Goal: Task Accomplishment & Management: Manage account settings

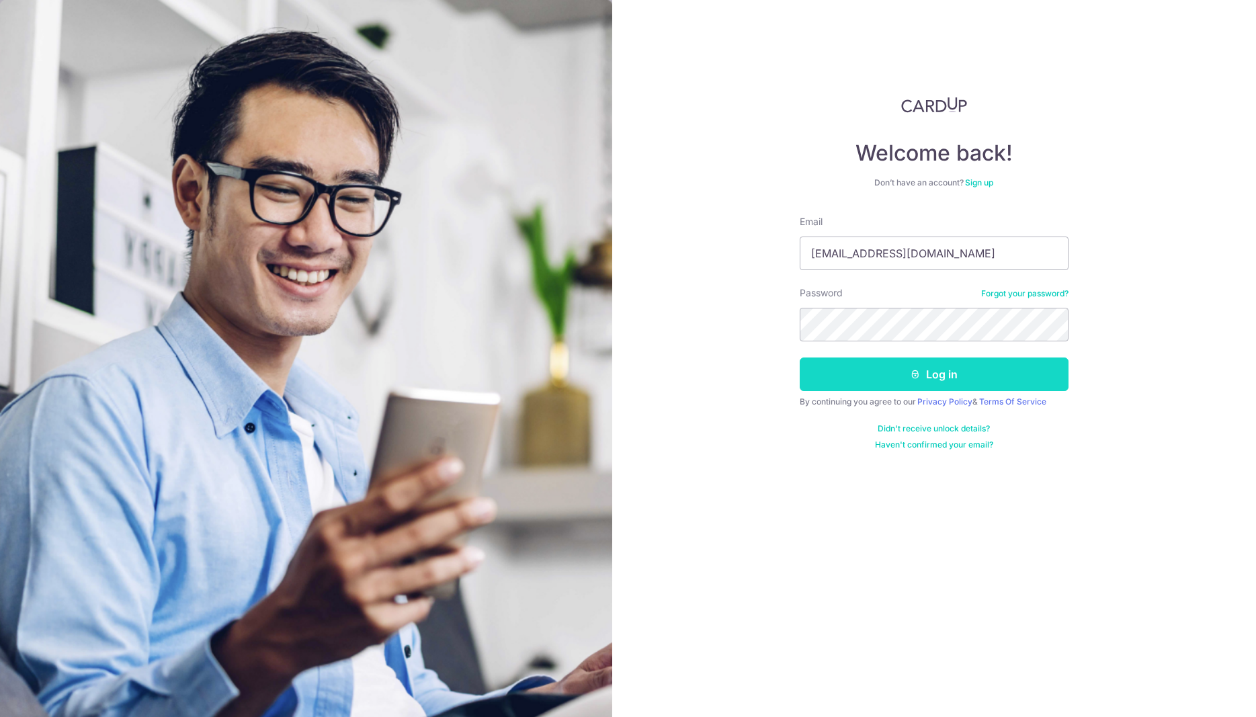
click at [934, 370] on button "Log in" at bounding box center [934, 375] width 269 height 34
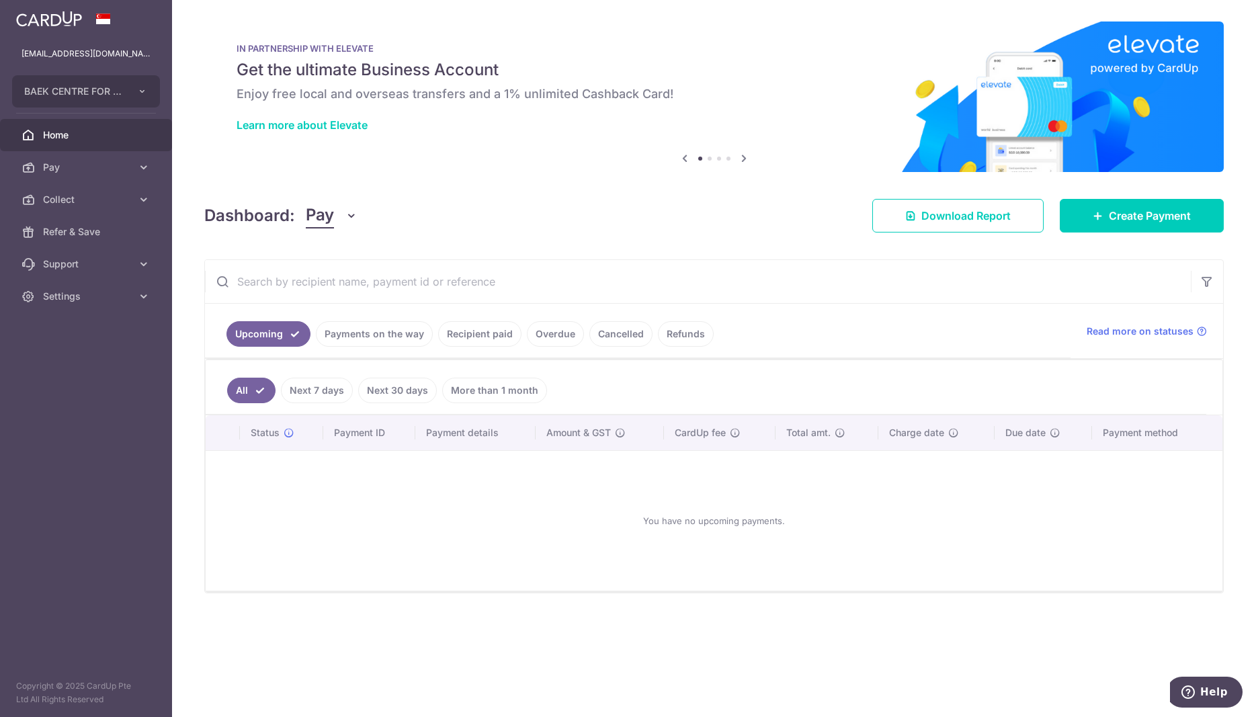
click at [461, 331] on link "Recipient paid" at bounding box center [479, 334] width 83 height 26
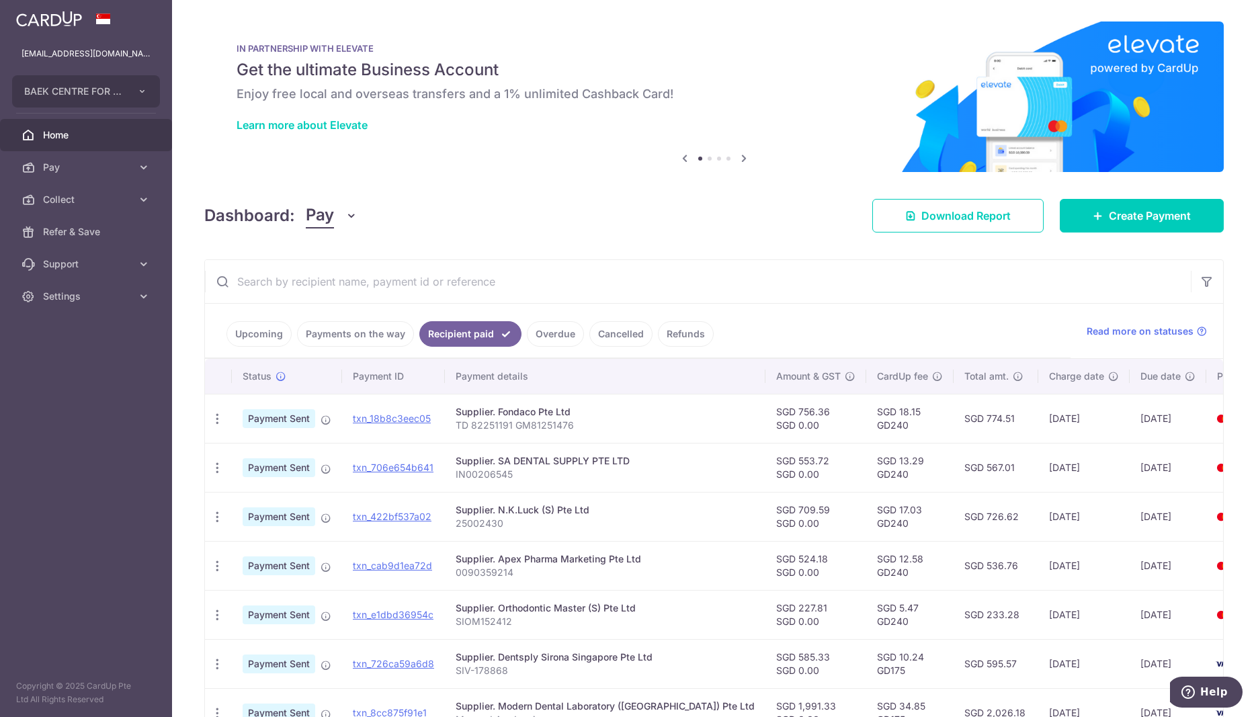
click at [363, 333] on link "Payments on the way" at bounding box center [355, 334] width 117 height 26
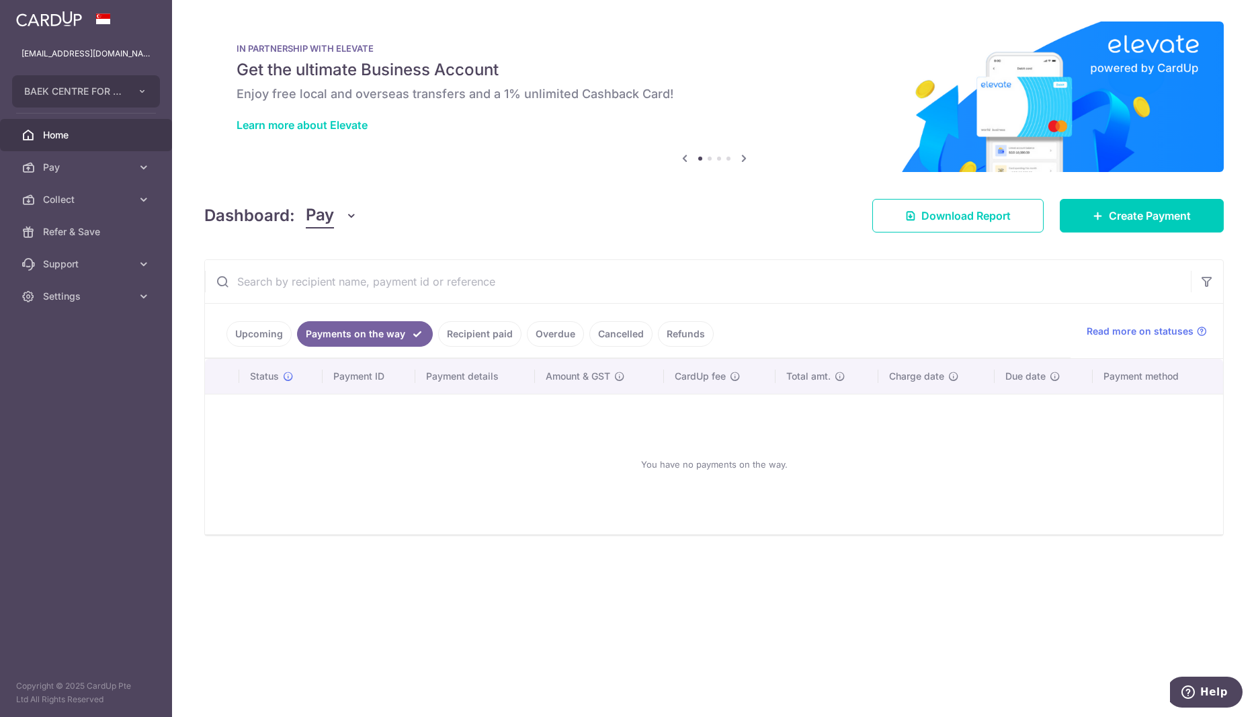
click at [479, 331] on link "Recipient paid" at bounding box center [479, 334] width 83 height 26
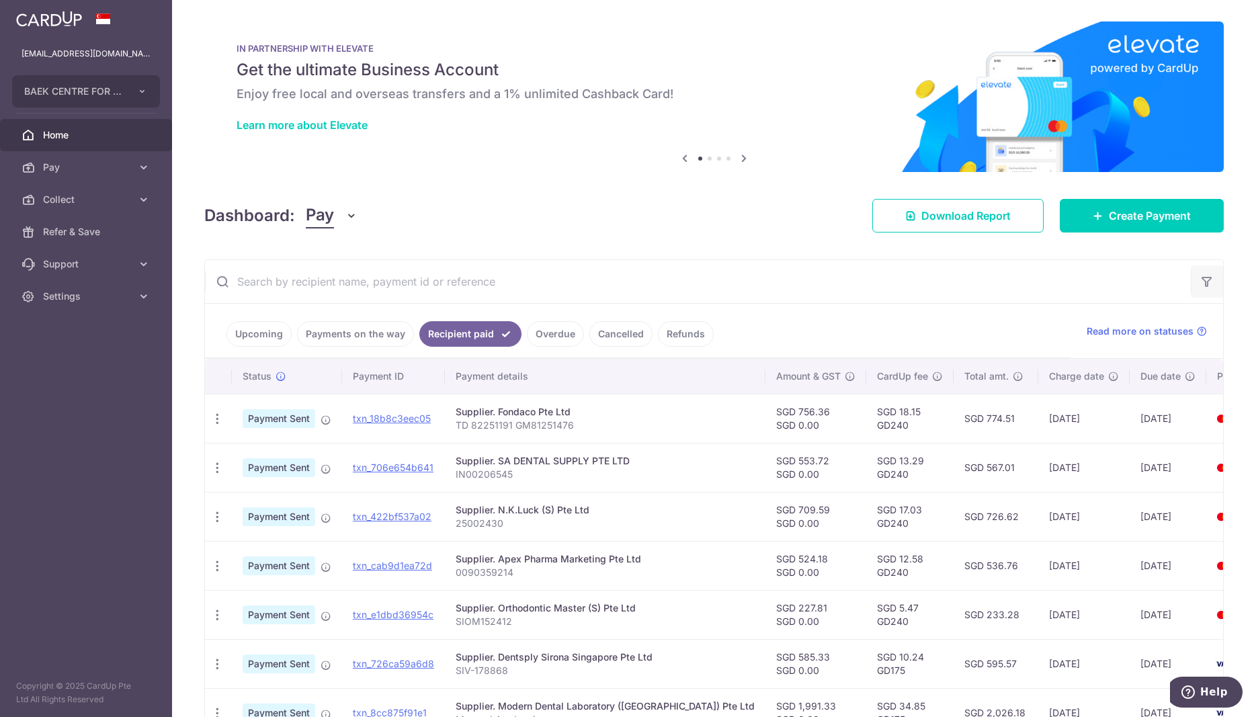
click at [1200, 277] on icon "button" at bounding box center [1206, 281] width 13 height 13
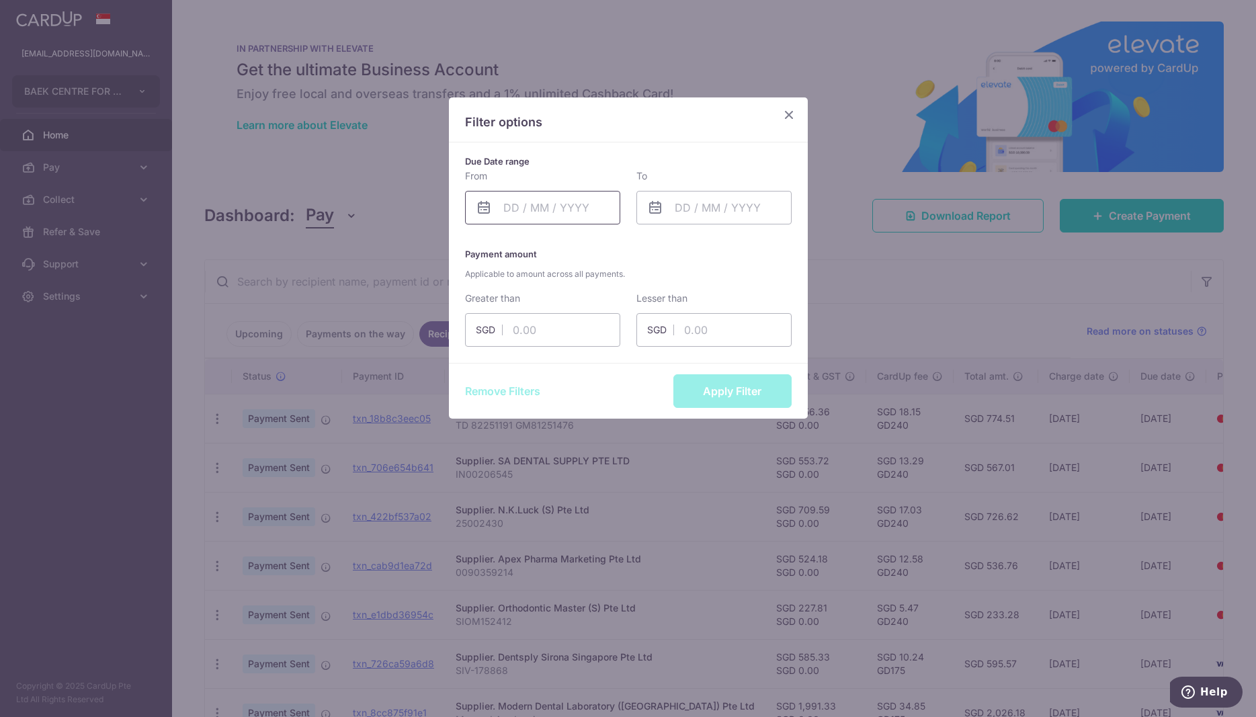
click at [583, 202] on input "text" at bounding box center [542, 208] width 155 height 34
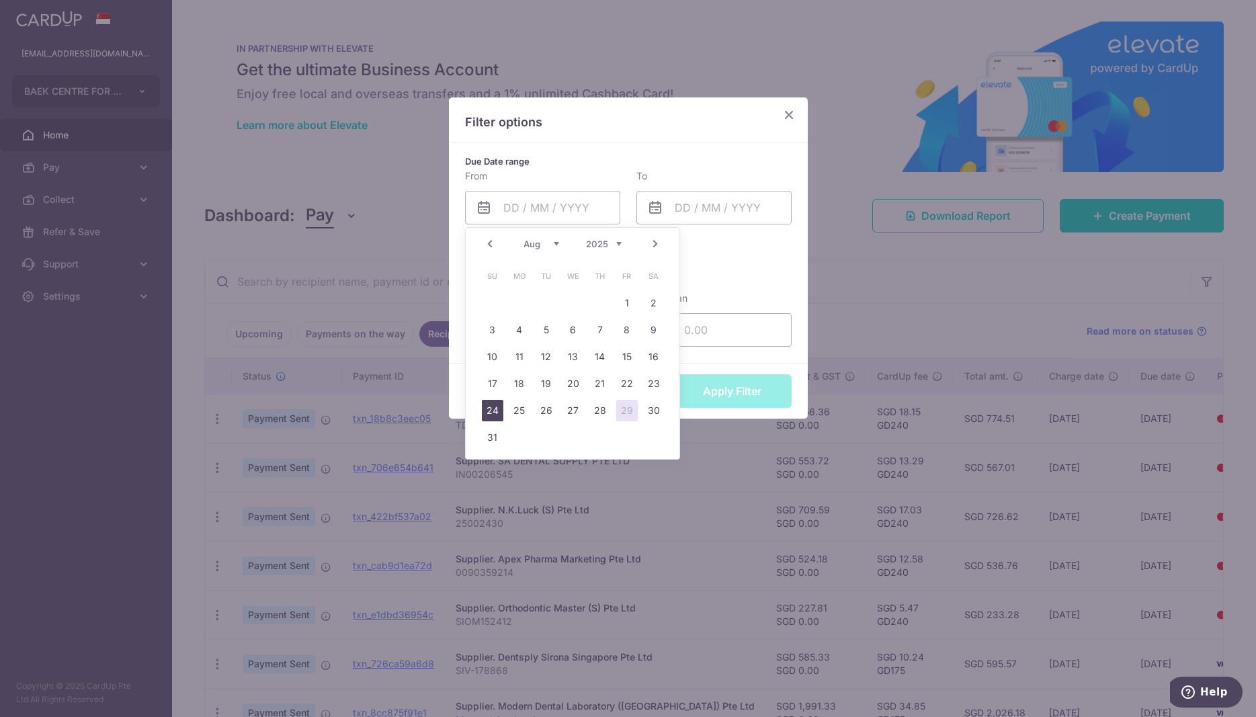
click at [487, 411] on link "24" at bounding box center [493, 411] width 22 height 22
type input "24/08/2025"
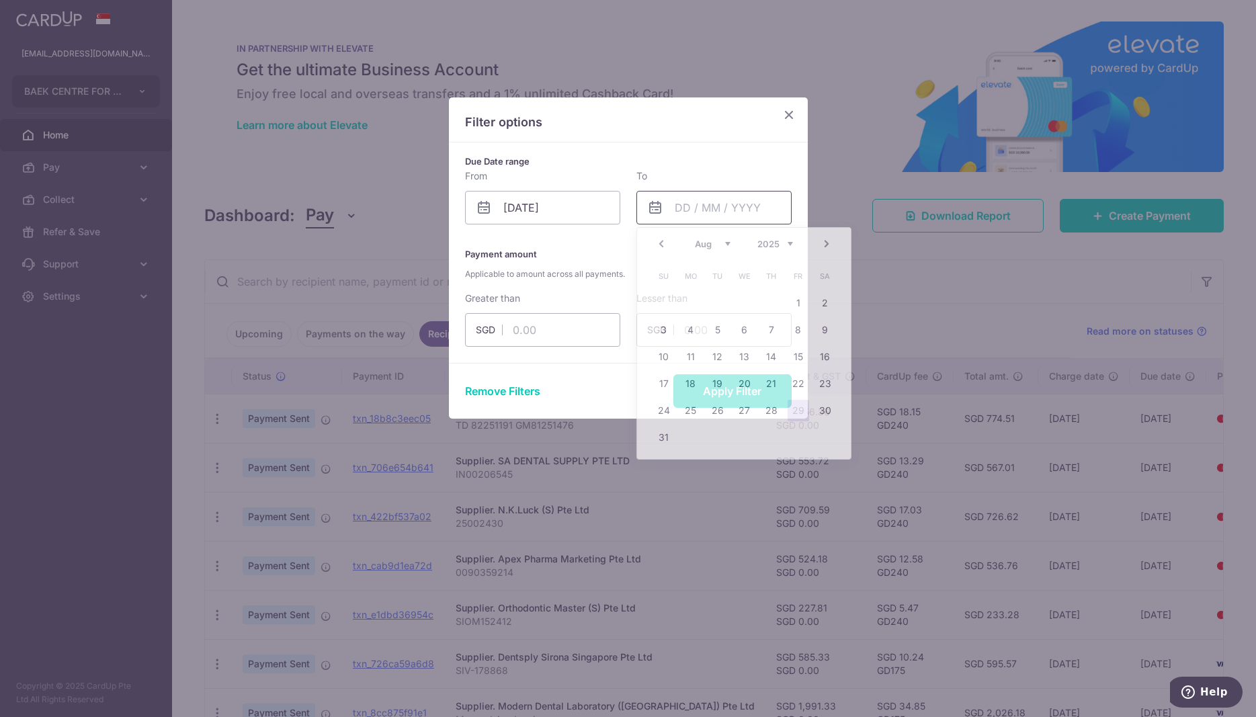
click at [721, 212] on input "text" at bounding box center [713, 208] width 155 height 34
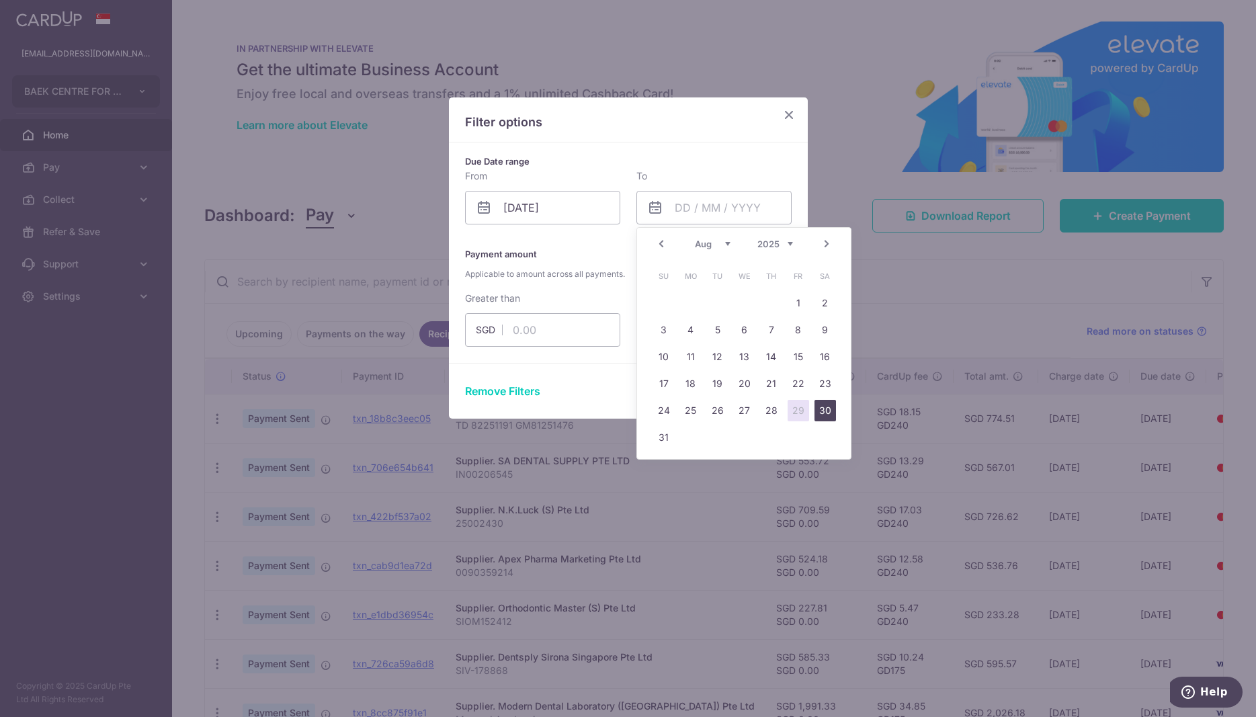
click at [824, 412] on link "30" at bounding box center [826, 411] width 22 height 22
type input "30/08/2025"
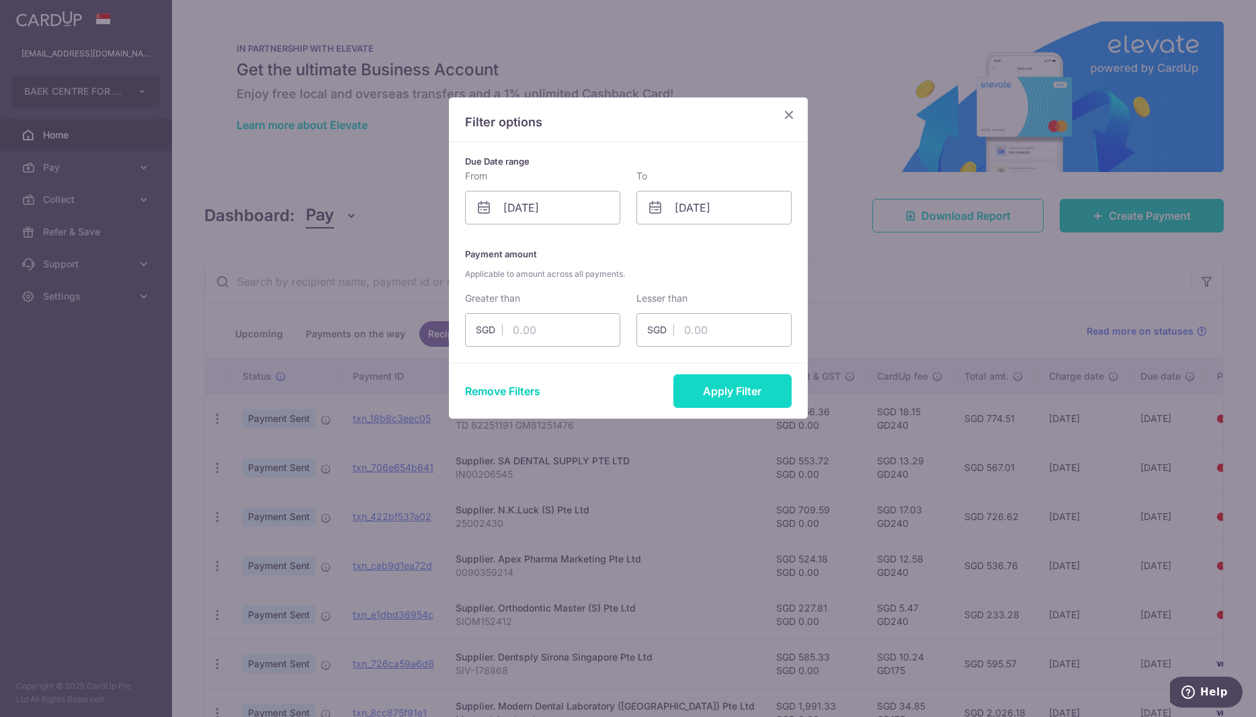
click at [743, 389] on button "Apply Filter" at bounding box center [732, 391] width 118 height 34
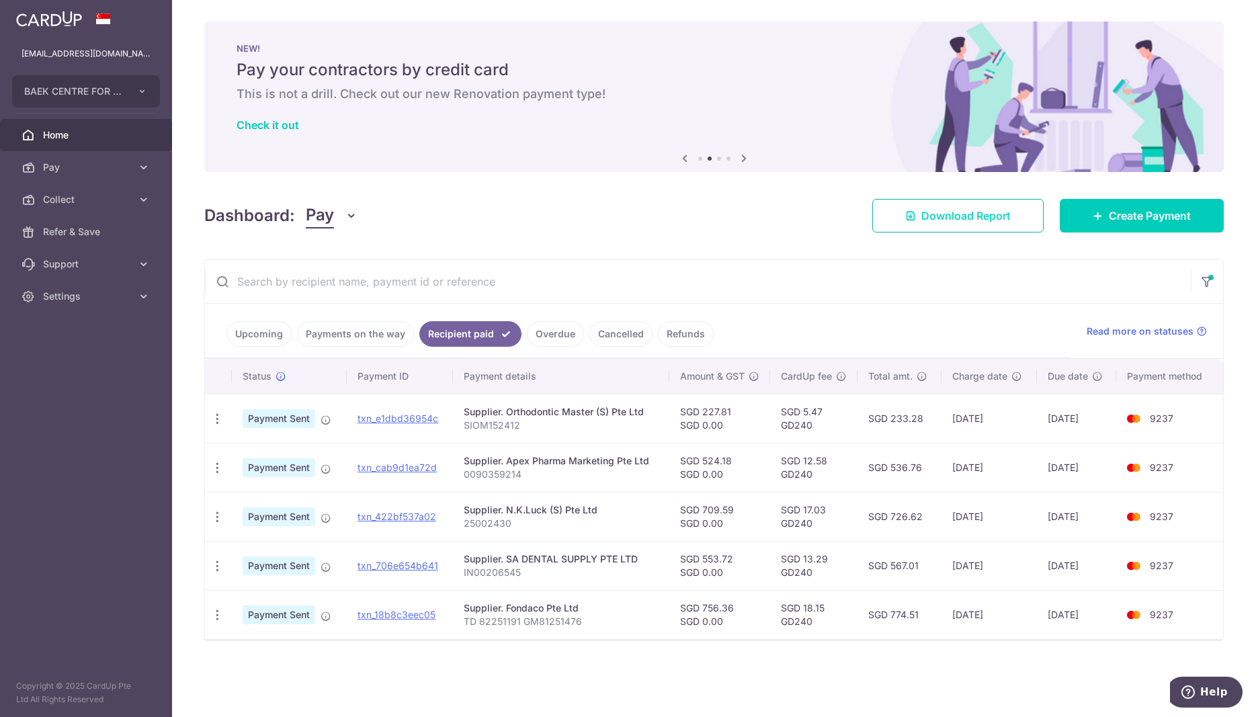
click at [968, 219] on span "Download Report" at bounding box center [965, 216] width 89 height 16
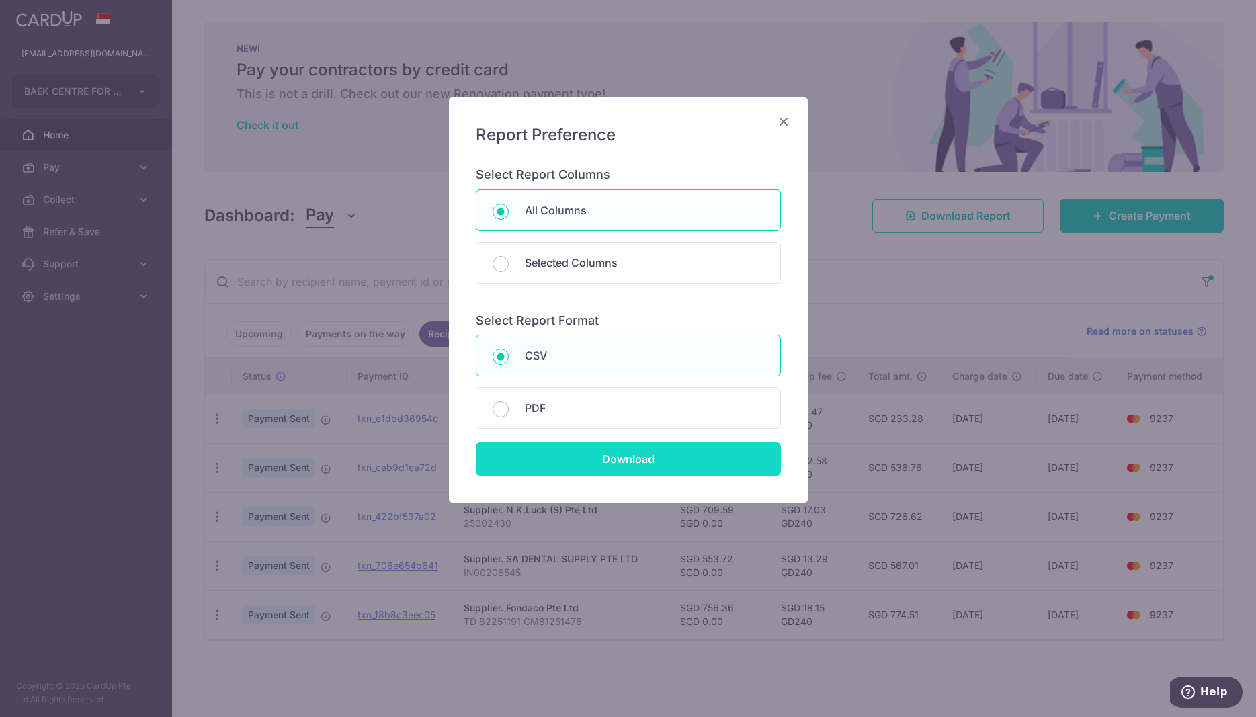
click at [597, 455] on input "Download" at bounding box center [628, 459] width 305 height 34
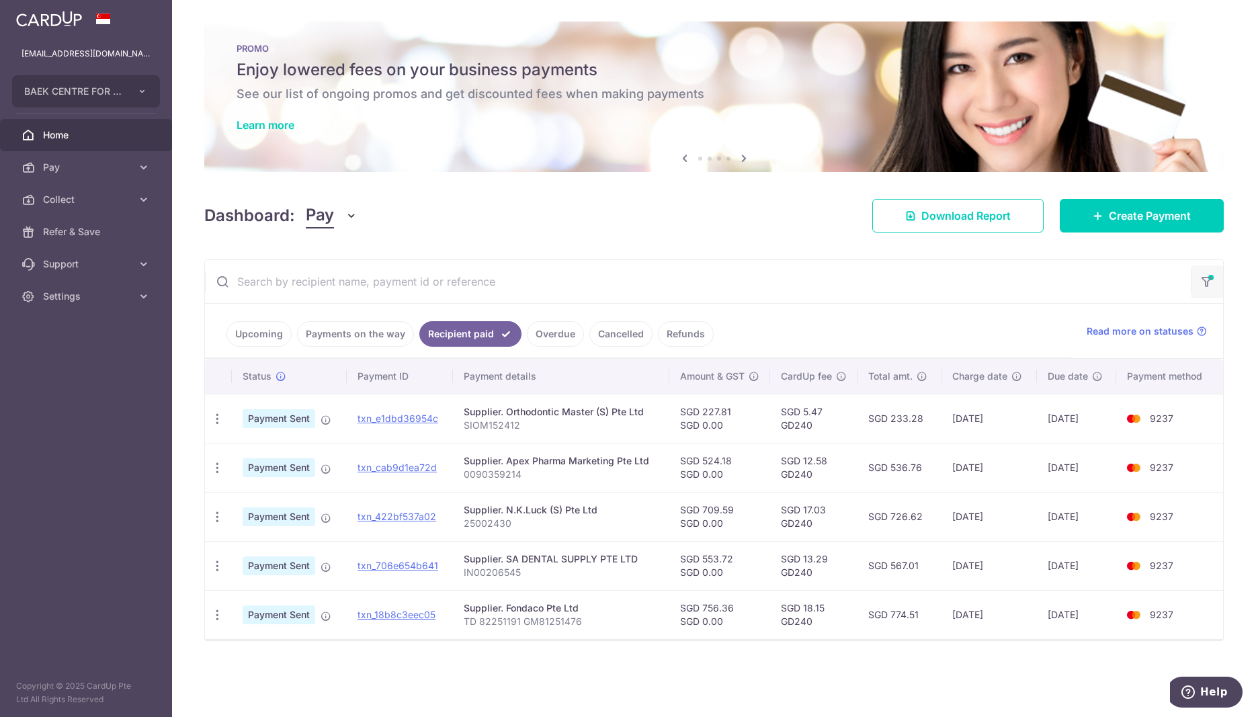
click at [1207, 280] on icon "button" at bounding box center [1206, 277] width 13 height 5
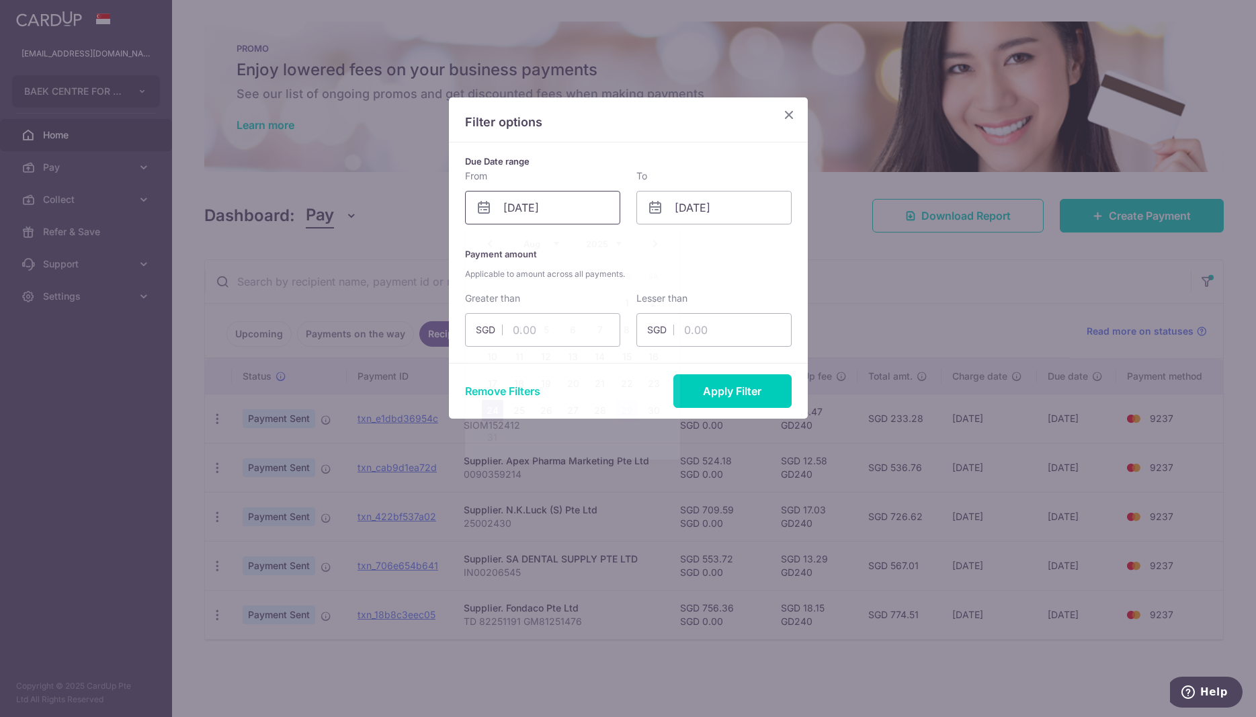
click at [579, 205] on input "24/08/2025" at bounding box center [542, 208] width 155 height 34
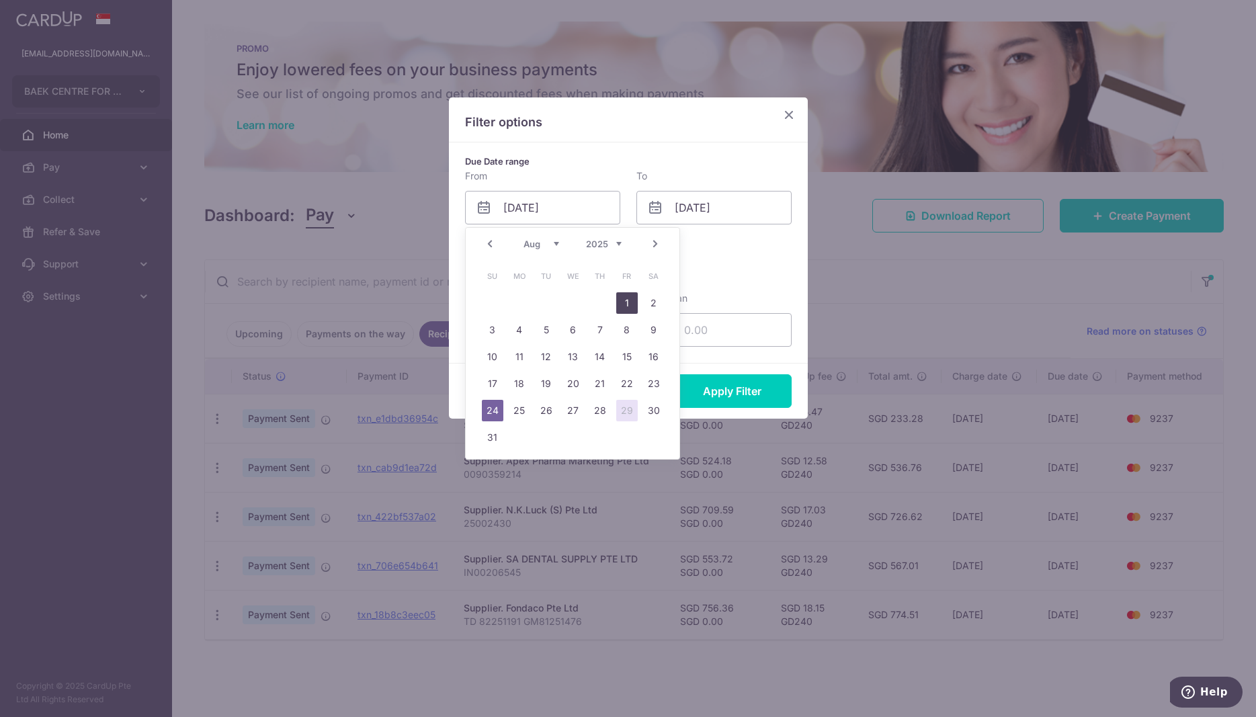
click at [625, 305] on link "1" at bounding box center [627, 303] width 22 height 22
type input "01/08/2025"
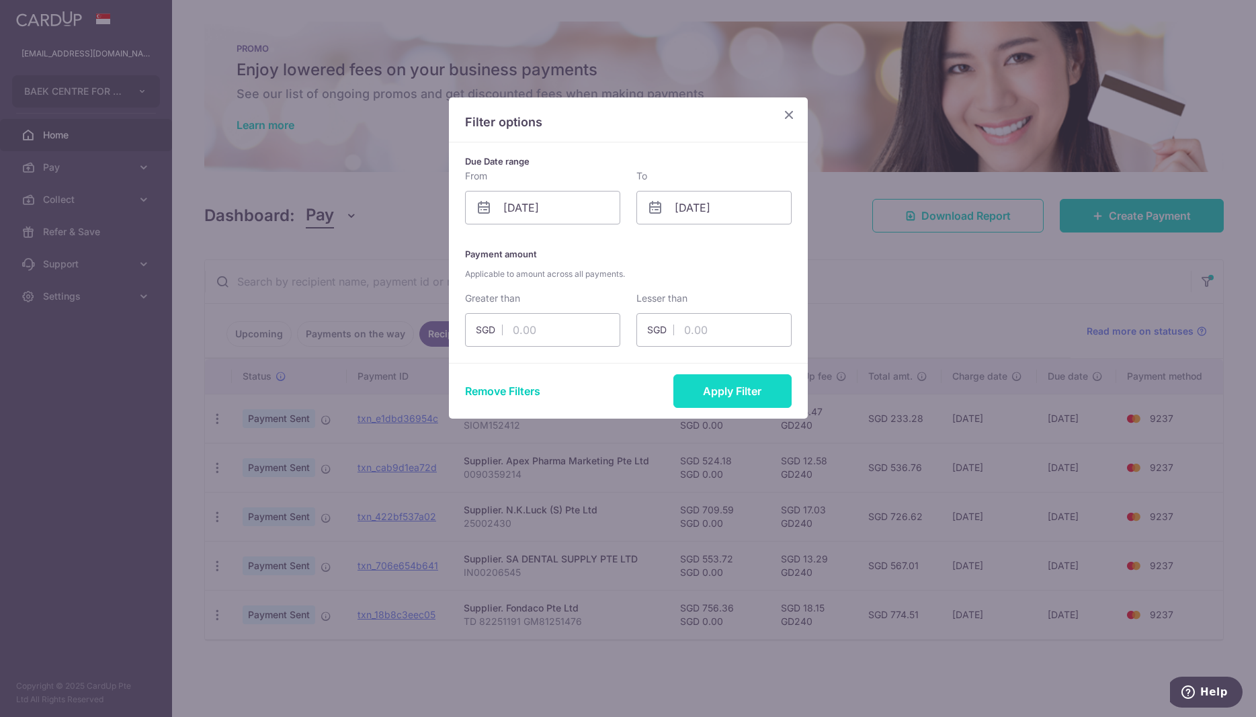
click at [745, 389] on button "Apply Filter" at bounding box center [732, 391] width 118 height 34
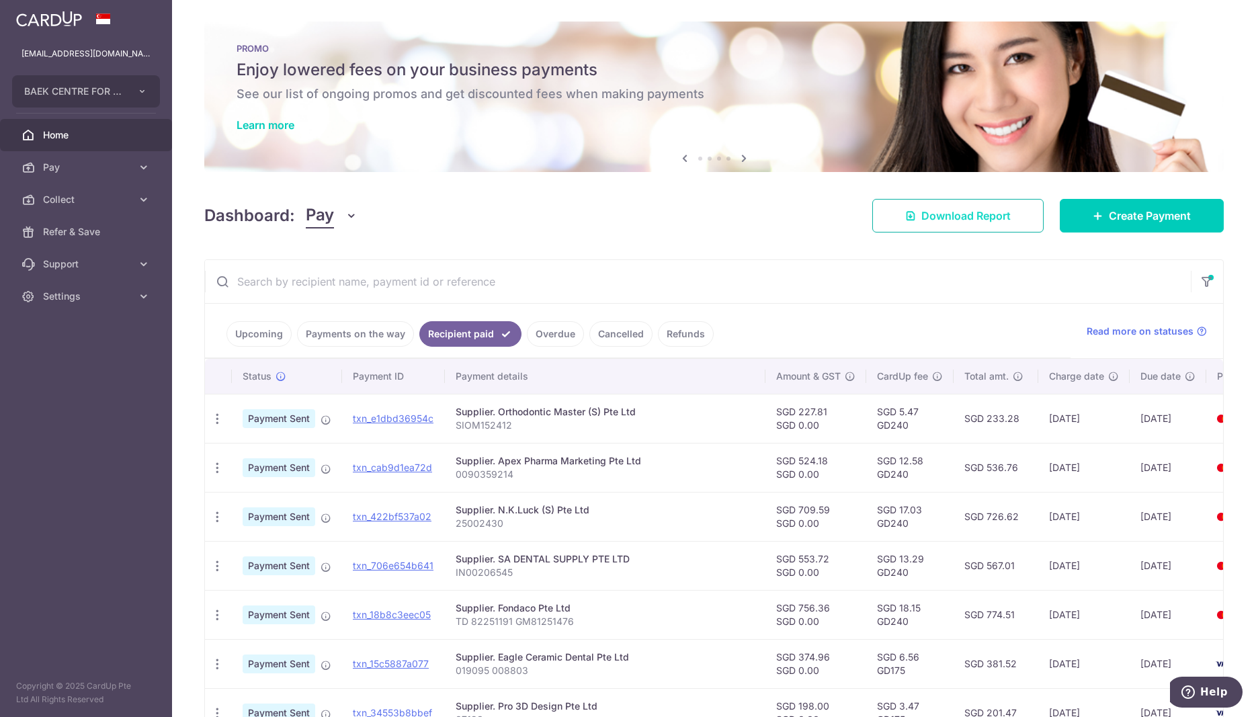
click at [966, 217] on span "Download Report" at bounding box center [965, 216] width 89 height 16
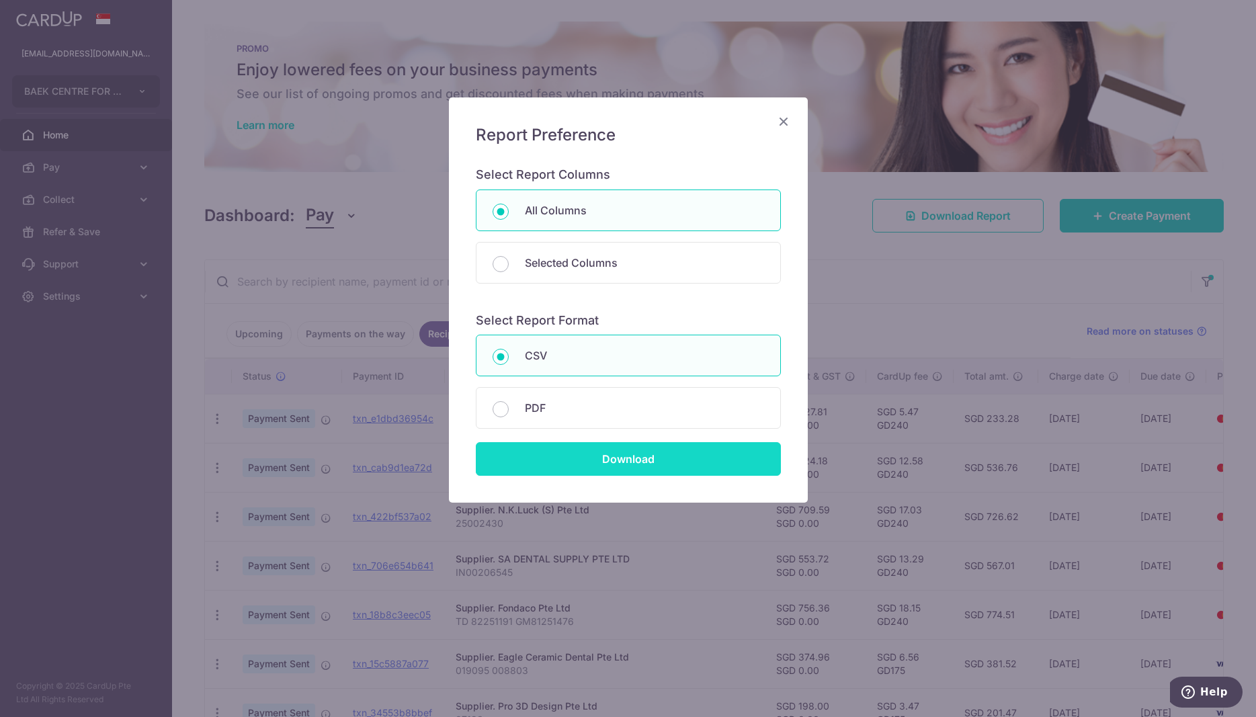
click at [587, 462] on input "Download" at bounding box center [628, 459] width 305 height 34
